Goal: Task Accomplishment & Management: Complete application form

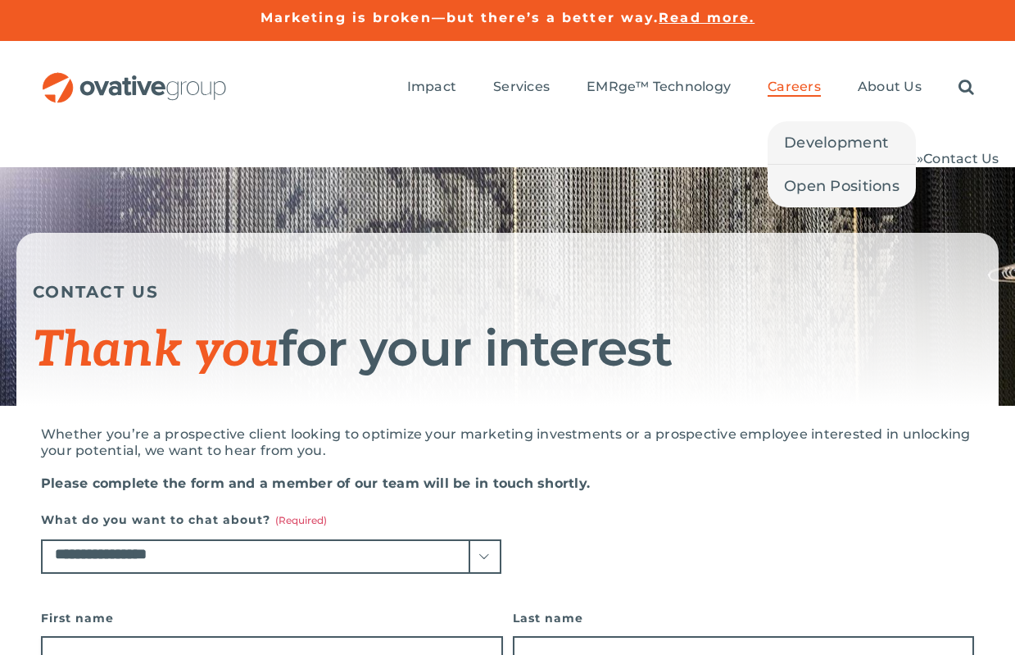
click at [800, 88] on span "Careers" at bounding box center [794, 87] width 53 height 16
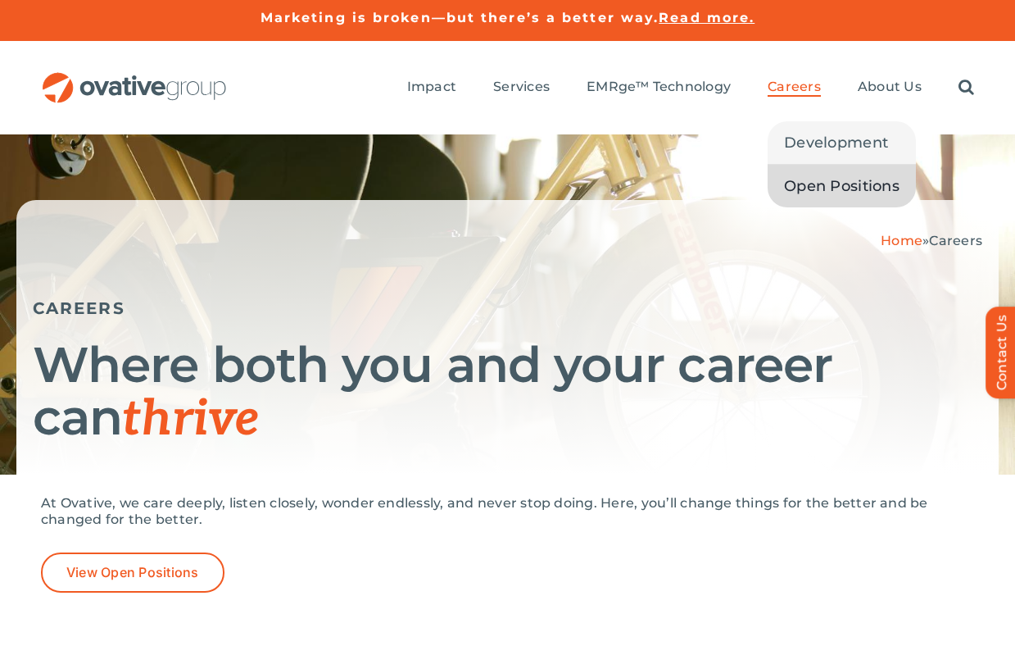
click at [828, 199] on link "Open Positions" at bounding box center [842, 186] width 148 height 43
click at [805, 91] on span "Careers" at bounding box center [794, 87] width 53 height 16
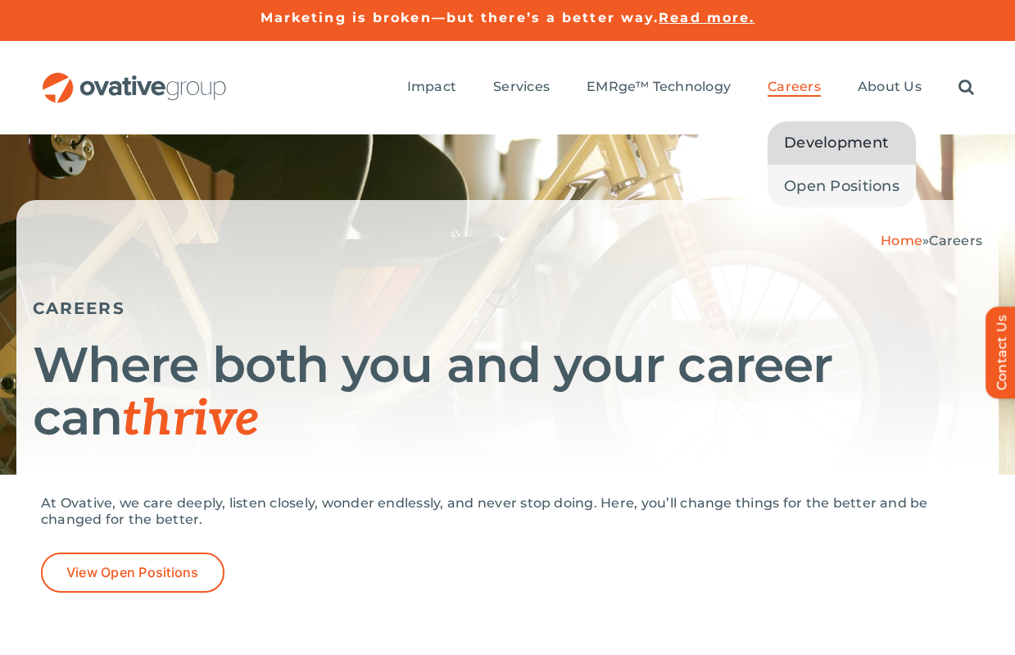
click at [820, 149] on span "Development" at bounding box center [836, 142] width 104 height 23
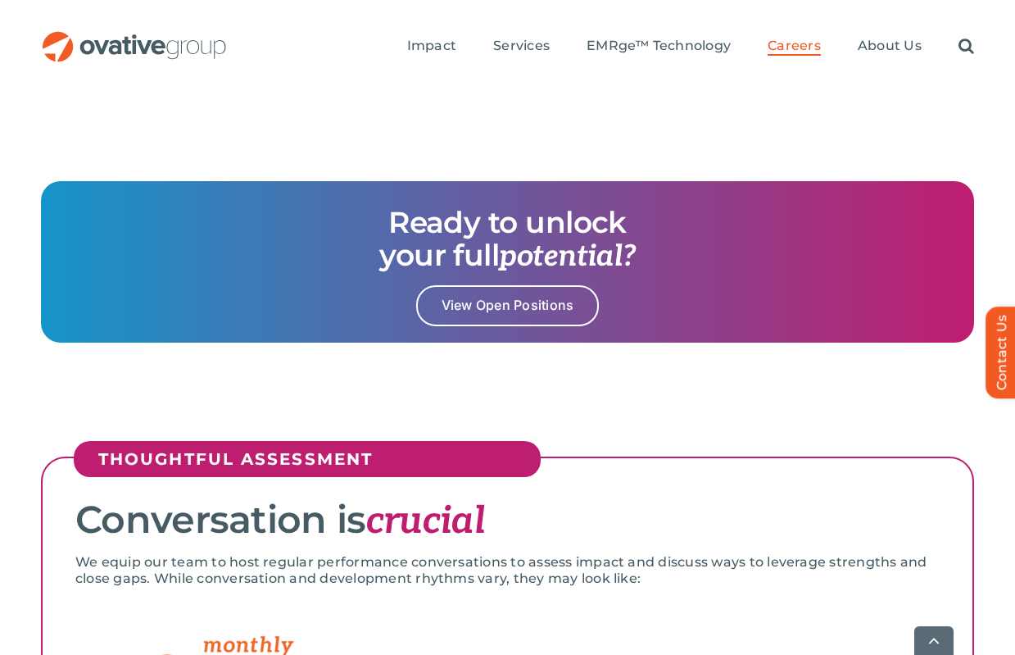
scroll to position [2321, 0]
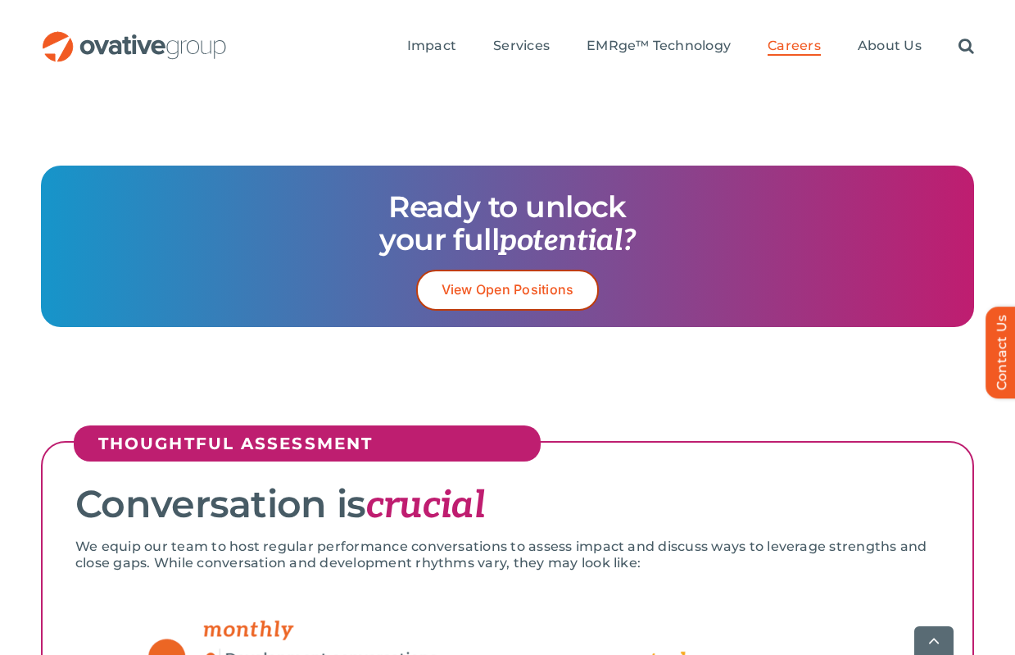
click at [484, 285] on span "View Open Positions" at bounding box center [508, 290] width 133 height 16
